Goal: Task Accomplishment & Management: Complete application form

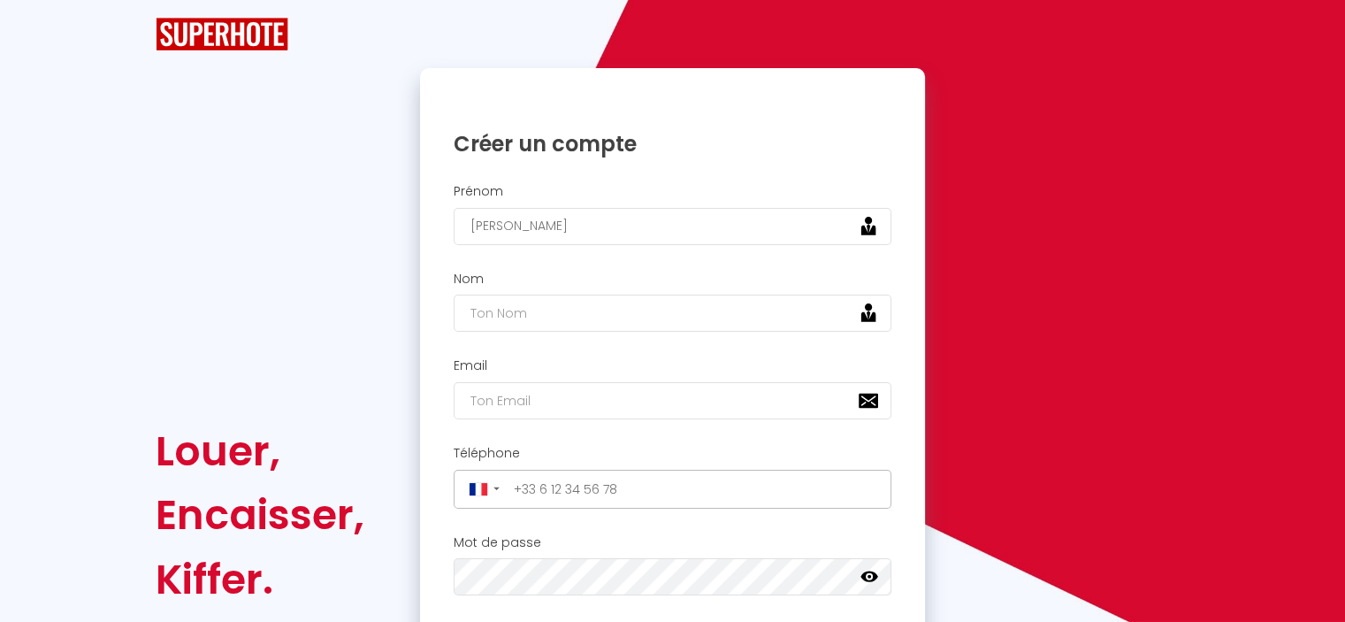
type input "[PERSON_NAME]"
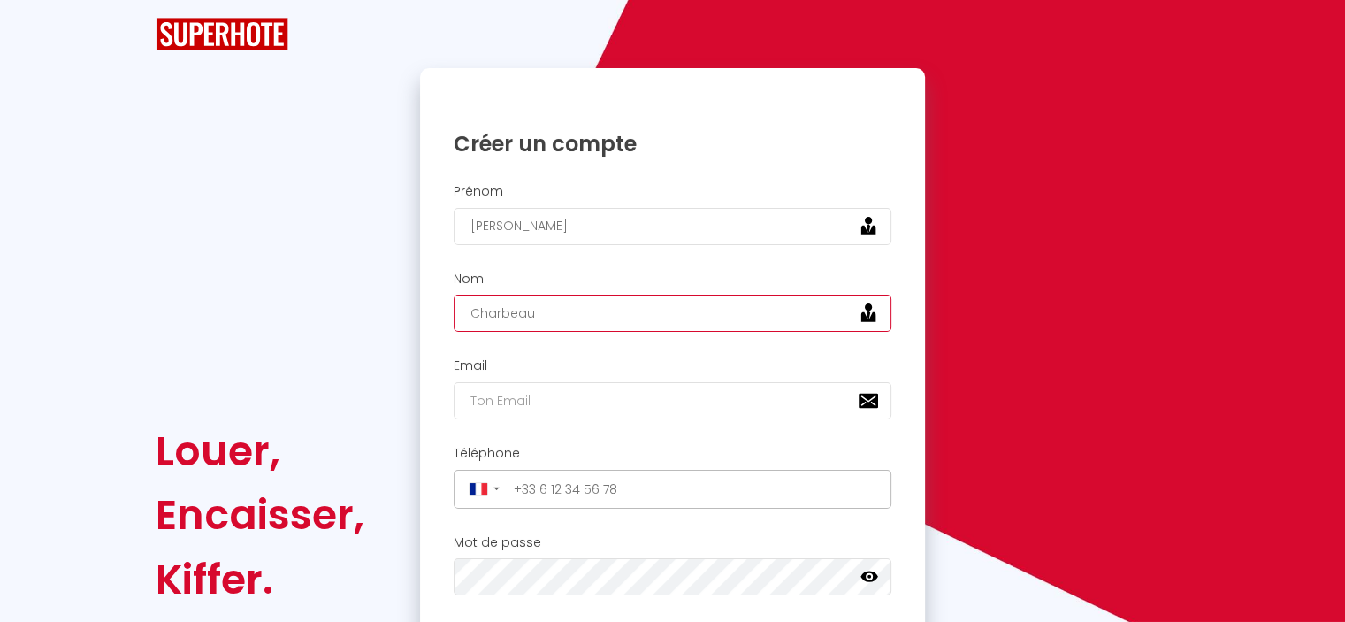
type input "Charbeau"
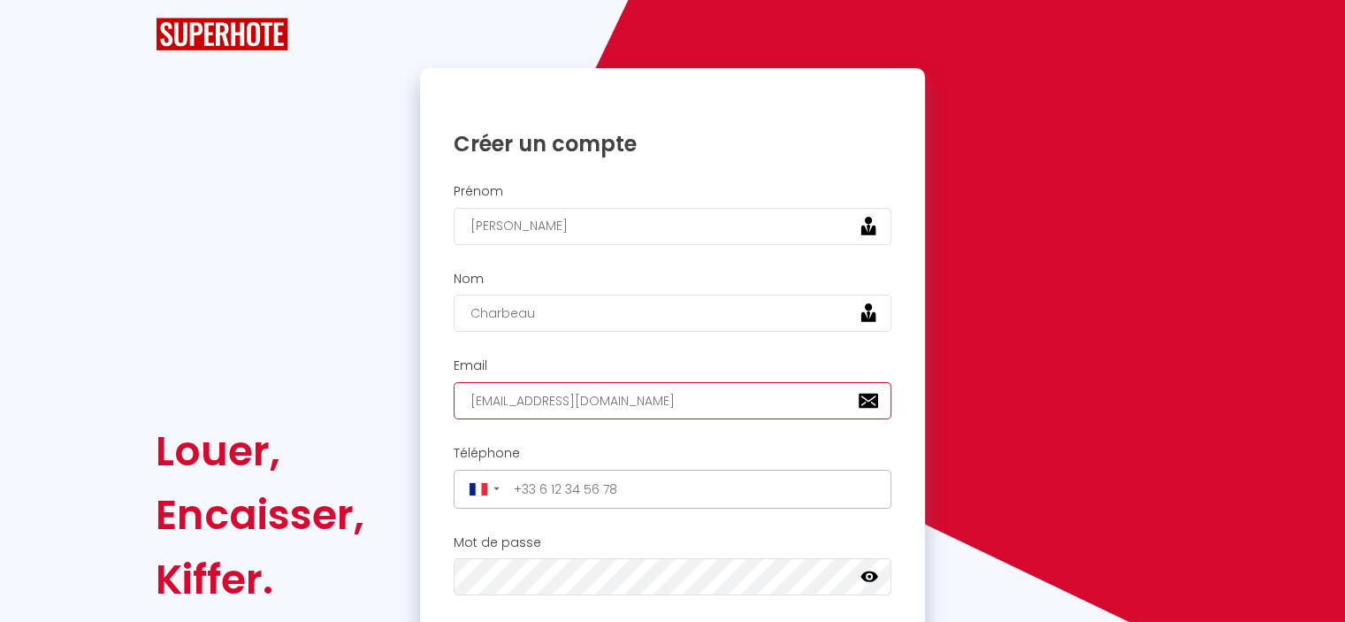
type input "[EMAIL_ADDRESS][DOMAIN_NAME]"
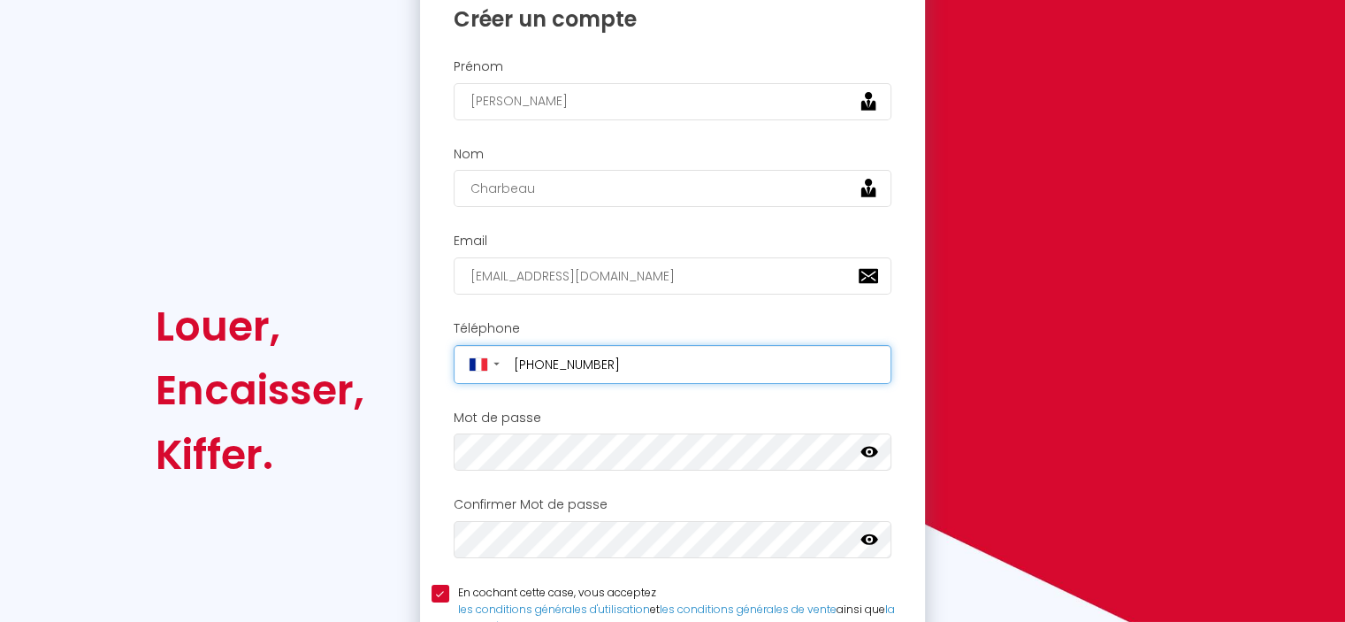
scroll to position [177, 0]
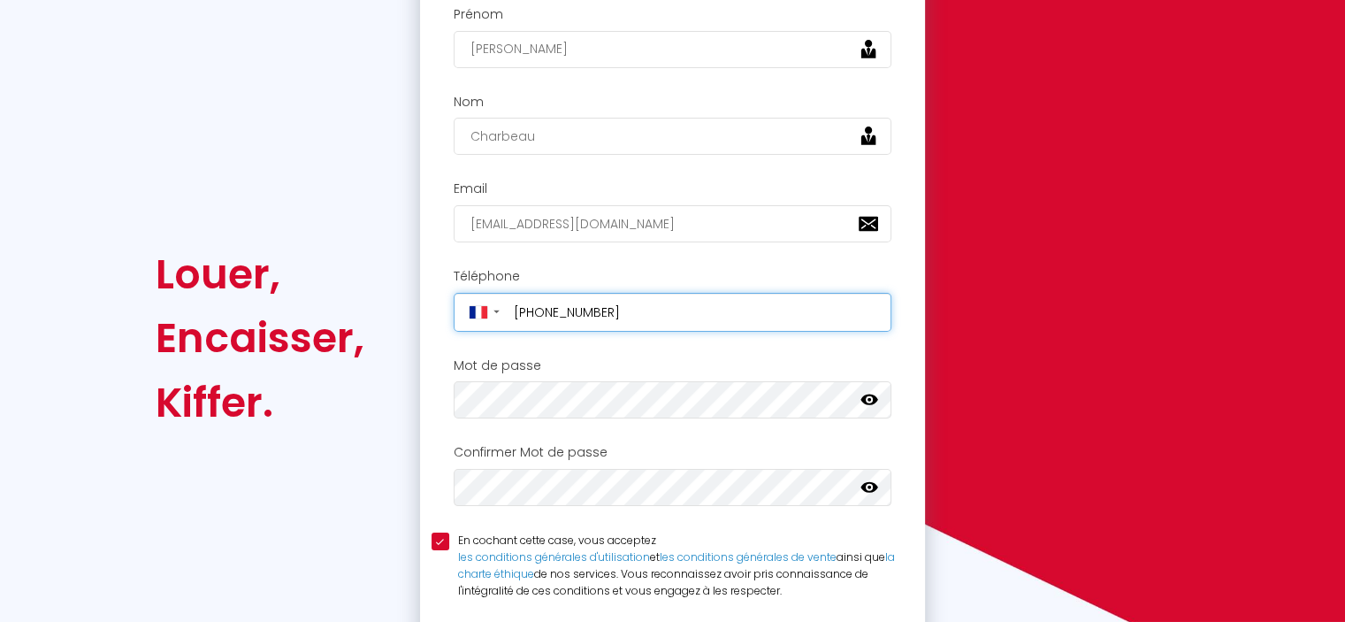
type input "[PHONE_NUMBER]"
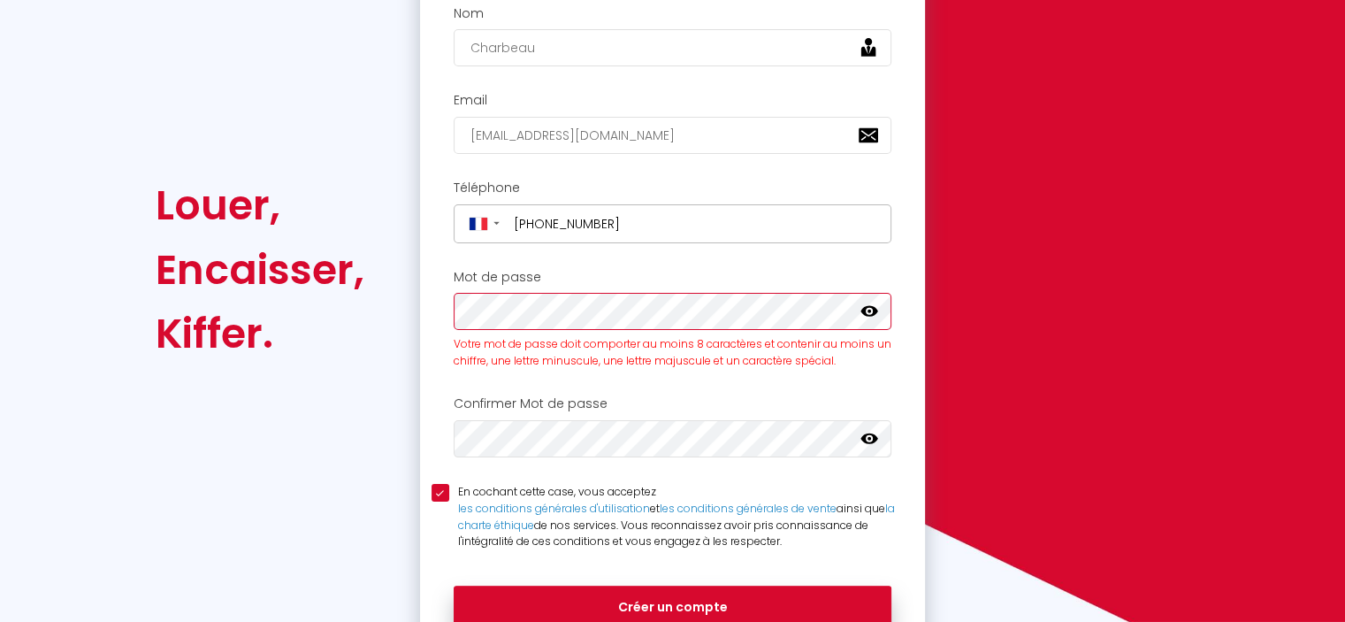
scroll to position [285, 0]
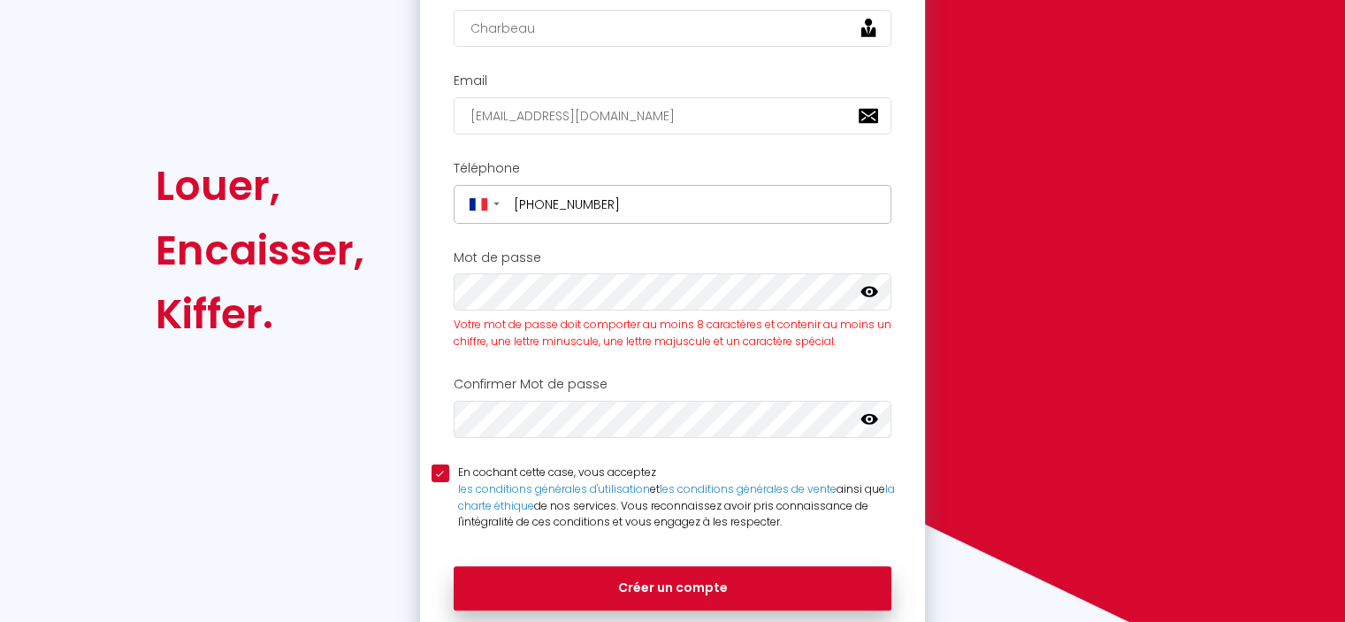
click at [864, 300] on link at bounding box center [870, 294] width 18 height 23
click at [662, 377] on h2 "Confirmer Mot de passe" at bounding box center [673, 384] width 439 height 15
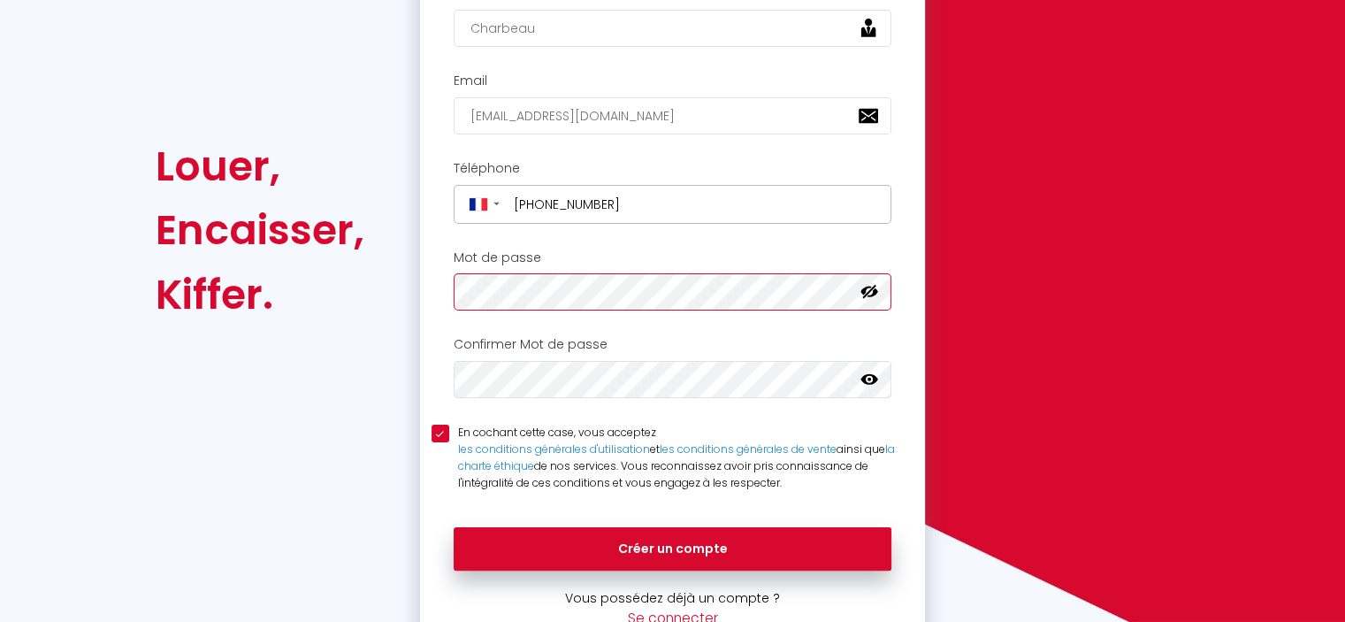
scroll to position [265, 0]
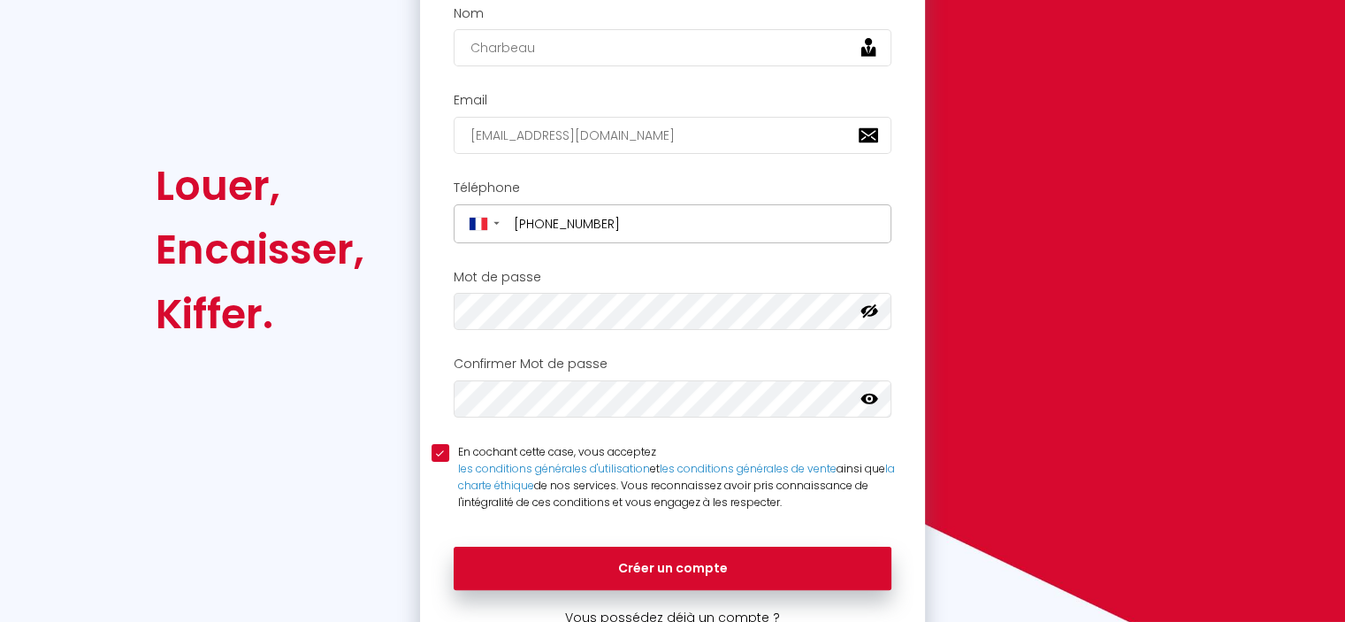
click at [616, 290] on div "Mot de passe Votre mot de passe doit comporter au moins 8 caractères et conteni…" at bounding box center [673, 300] width 483 height 61
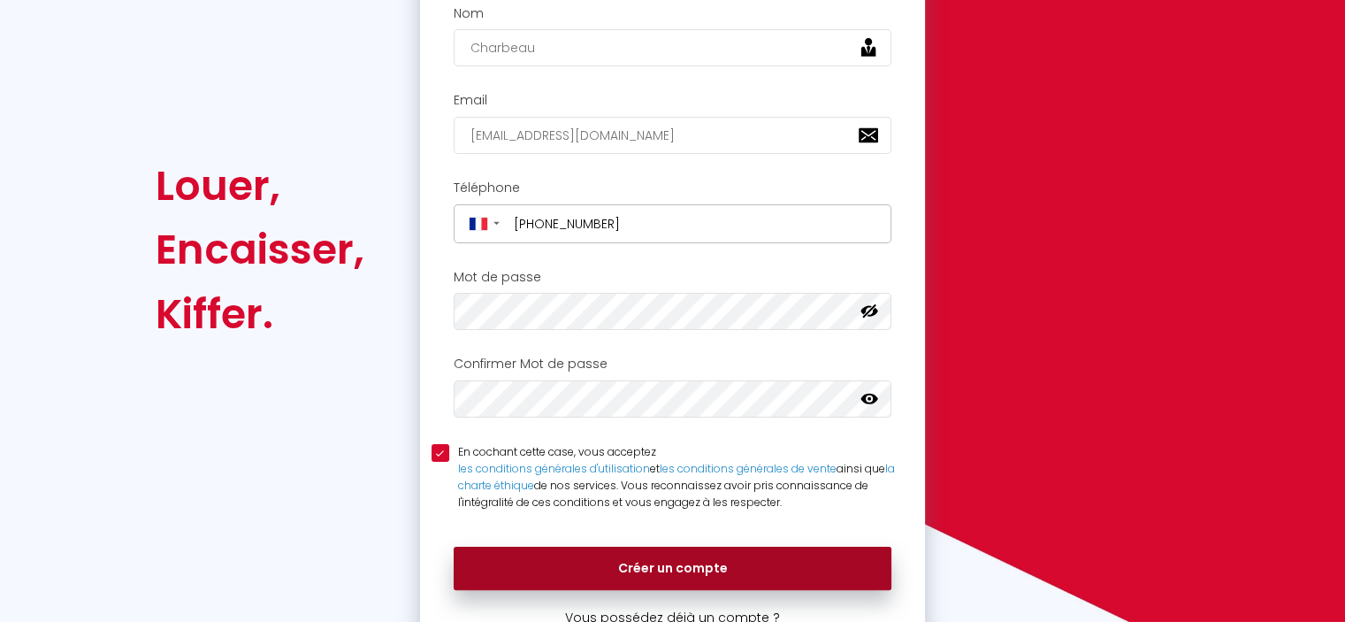
click at [678, 570] on button "Créer un compte" at bounding box center [673, 569] width 439 height 44
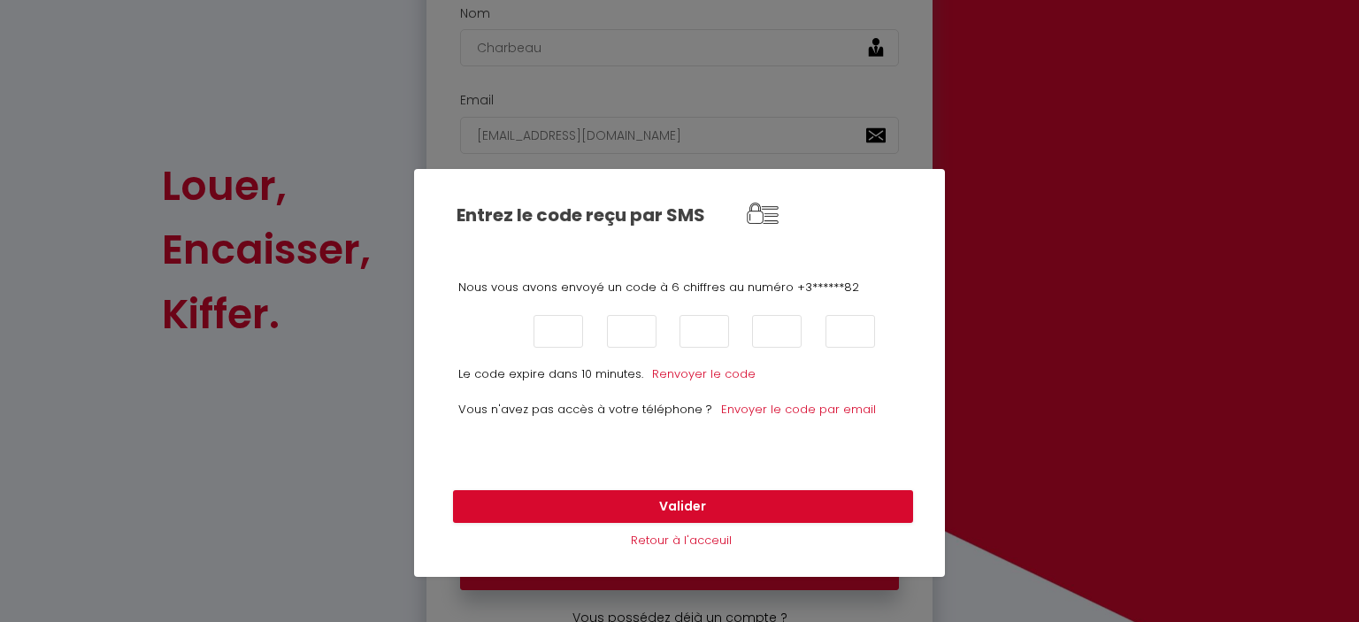
click at [482, 332] on input "text" at bounding box center [486, 331] width 50 height 33
type input "5"
type input "2"
type input "7"
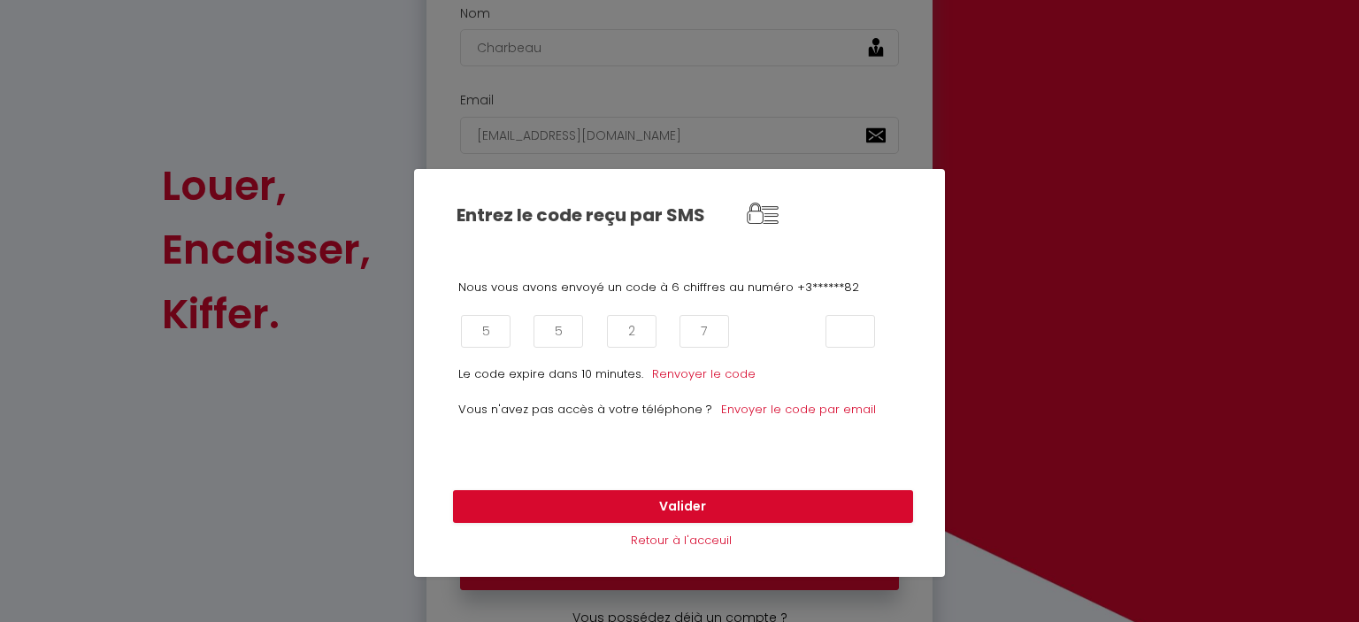
type input "5"
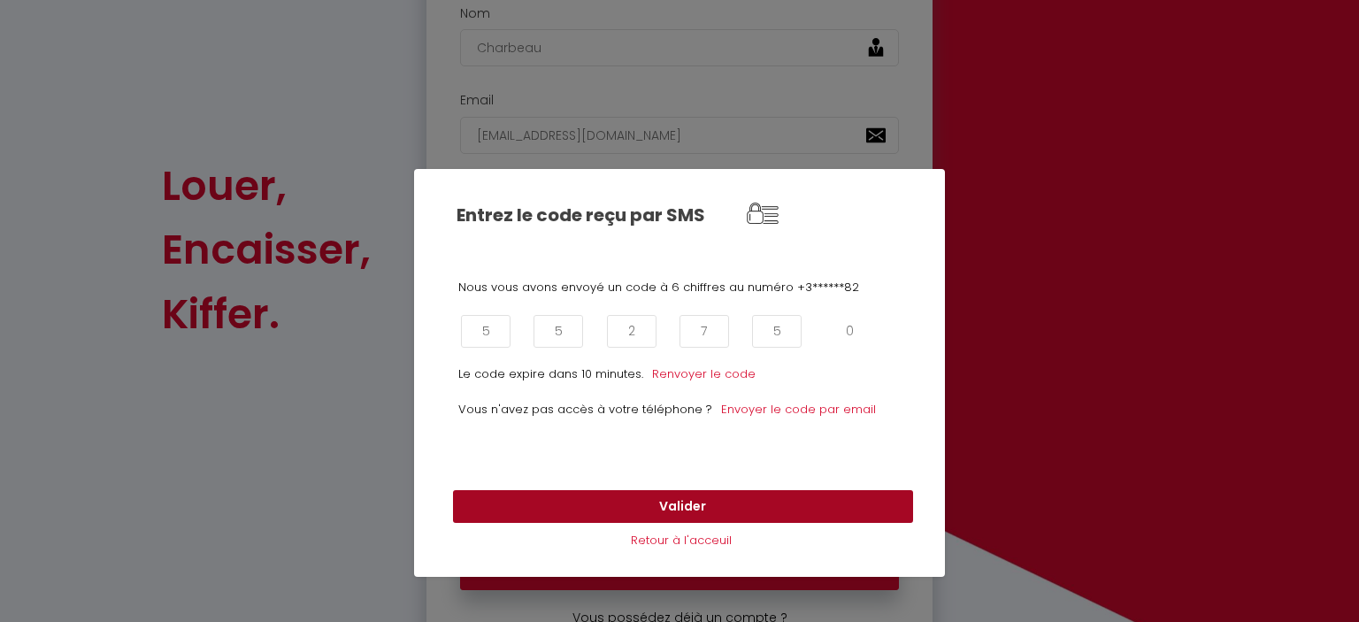
type input "0"
click at [619, 509] on button "Valider" at bounding box center [683, 507] width 460 height 34
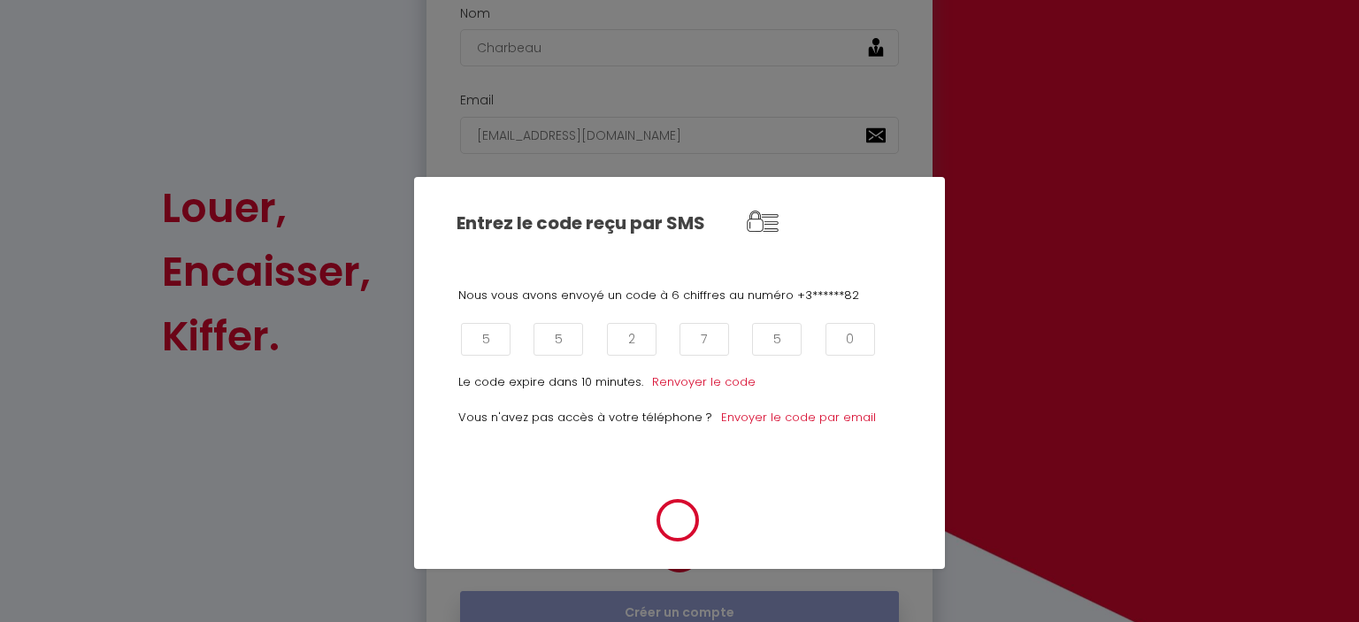
scroll to position [287, 0]
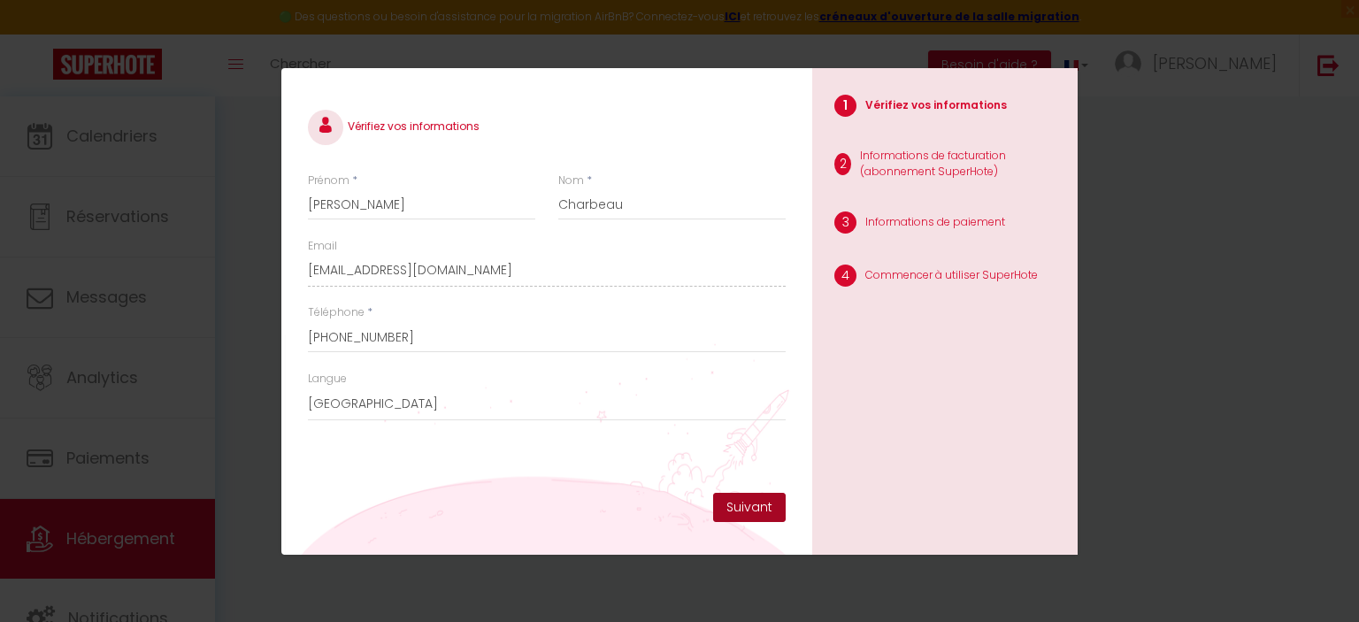
click at [750, 509] on button "Suivant" at bounding box center [749, 508] width 73 height 30
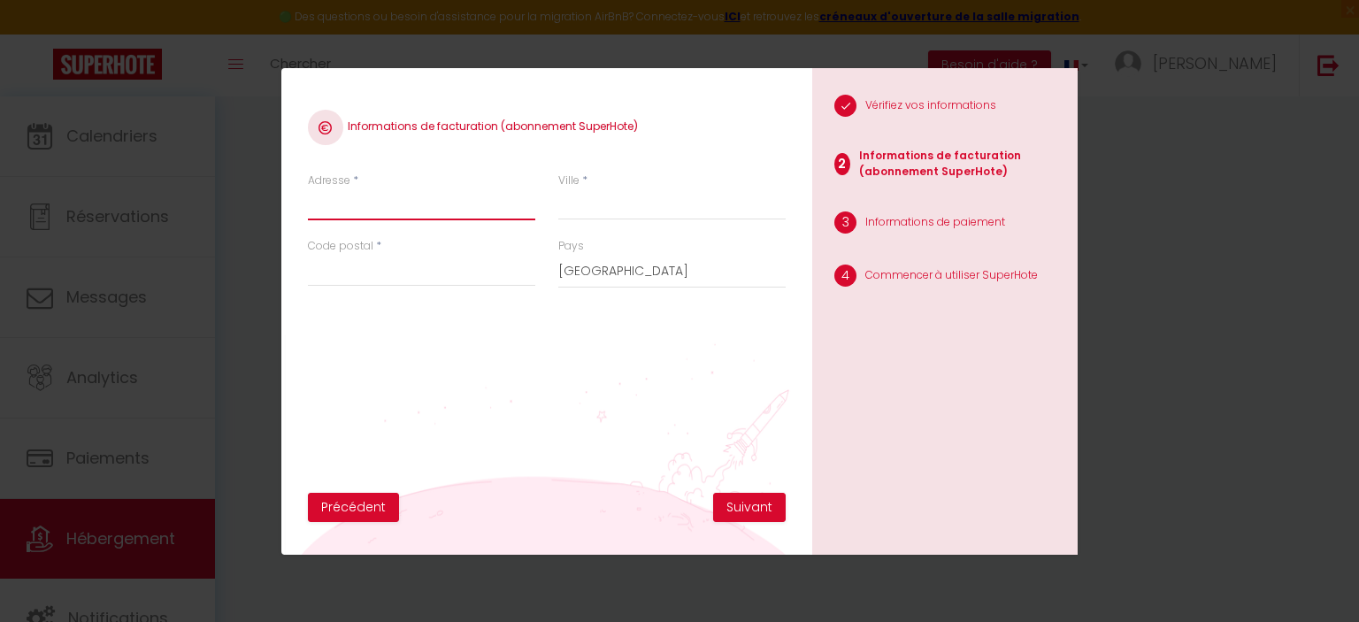
click at [416, 195] on input "Adresse" at bounding box center [421, 204] width 227 height 32
type input "[STREET_ADDRESS][GEOGRAPHIC_DATA][PERSON_NAME]"
type input "corancez"
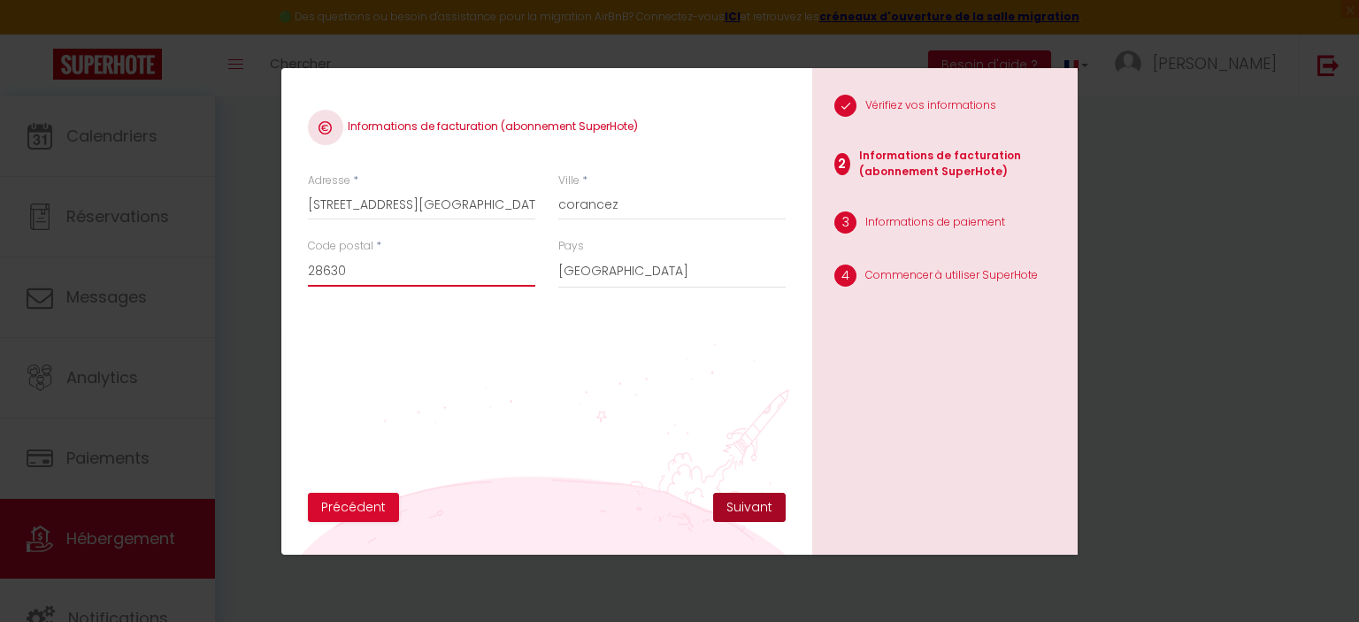
type input "28630"
drag, startPoint x: 717, startPoint y: 502, endPoint x: 727, endPoint y: 504, distance: 10.1
click at [721, 502] on button "Suivant" at bounding box center [749, 508] width 73 height 30
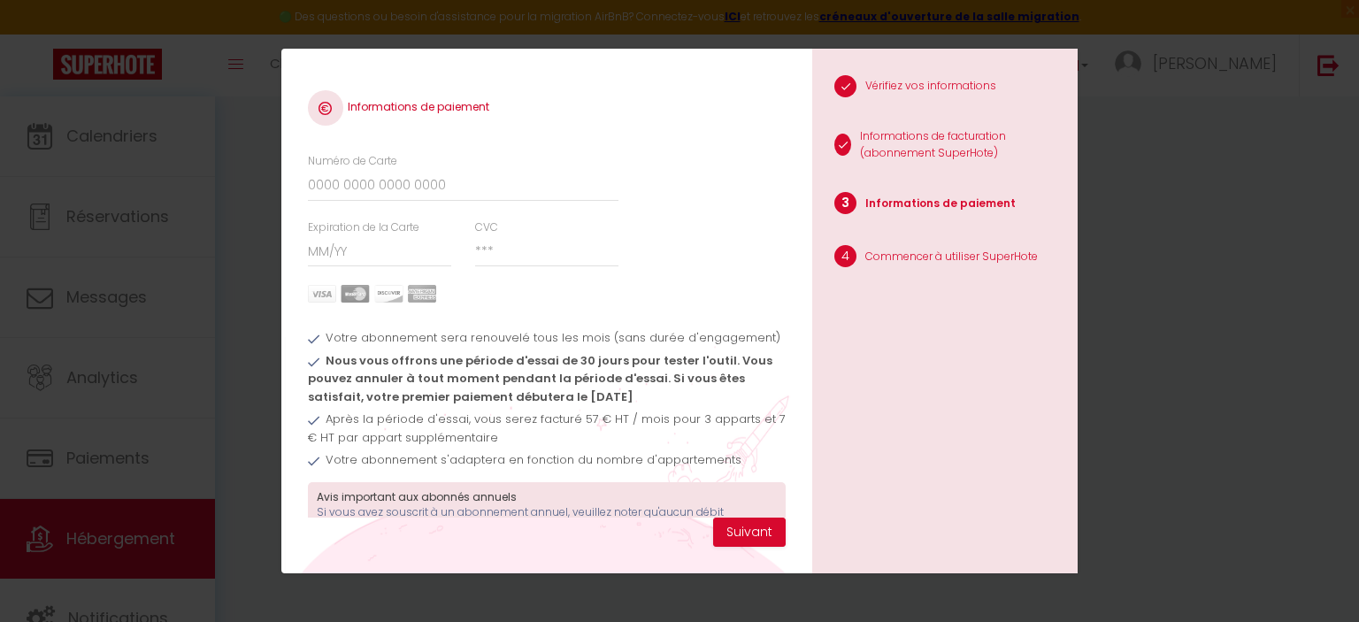
click at [1111, 188] on div "Informations de paiement Numéro de Carte Expiration de la Carte CVC Votre abonn…" at bounding box center [679, 311] width 1359 height 622
click at [420, 181] on input "Numéro de Carte" at bounding box center [463, 186] width 310 height 32
click at [364, 180] on input "Numéro de Carte" at bounding box center [463, 186] width 310 height 32
